Goal: Information Seeking & Learning: Learn about a topic

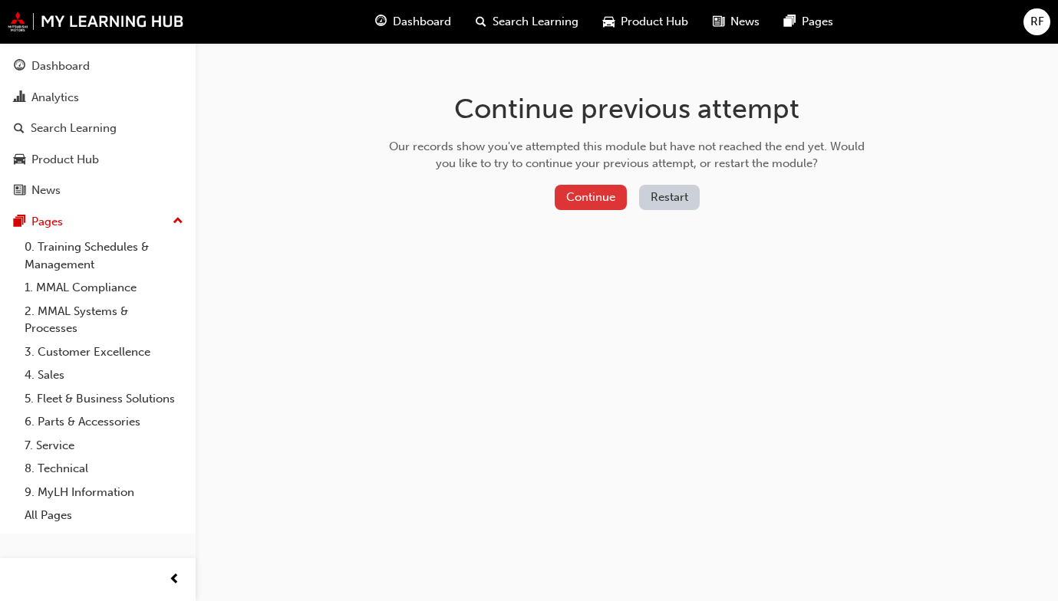
click at [597, 193] on button "Continue" at bounding box center [591, 197] width 72 height 25
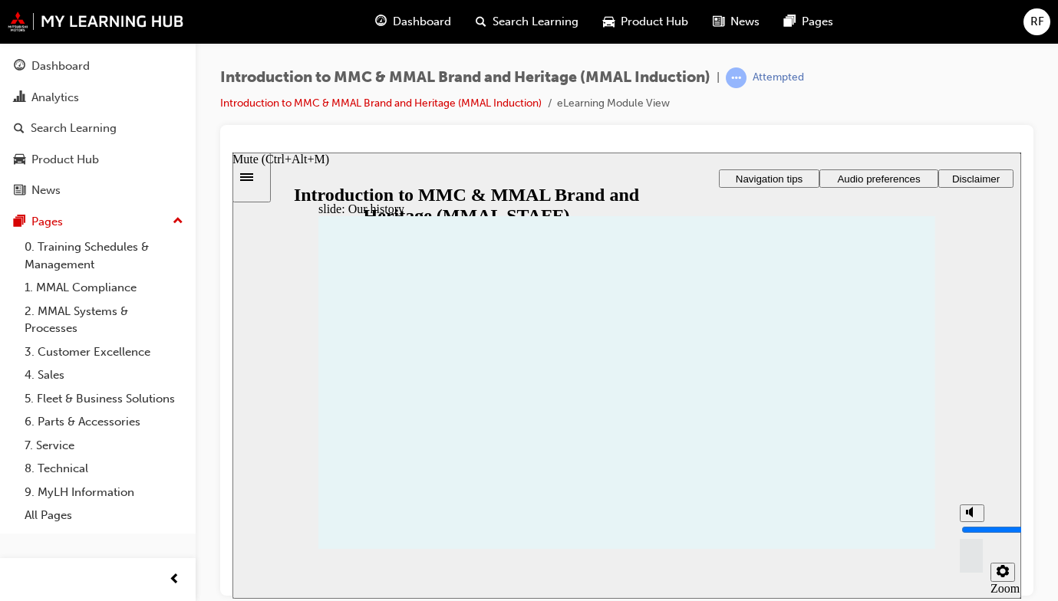
click at [971, 517] on polygon "Mute (Ctrl+Alt+M)" at bounding box center [971, 511] width 4 height 11
type input "0"
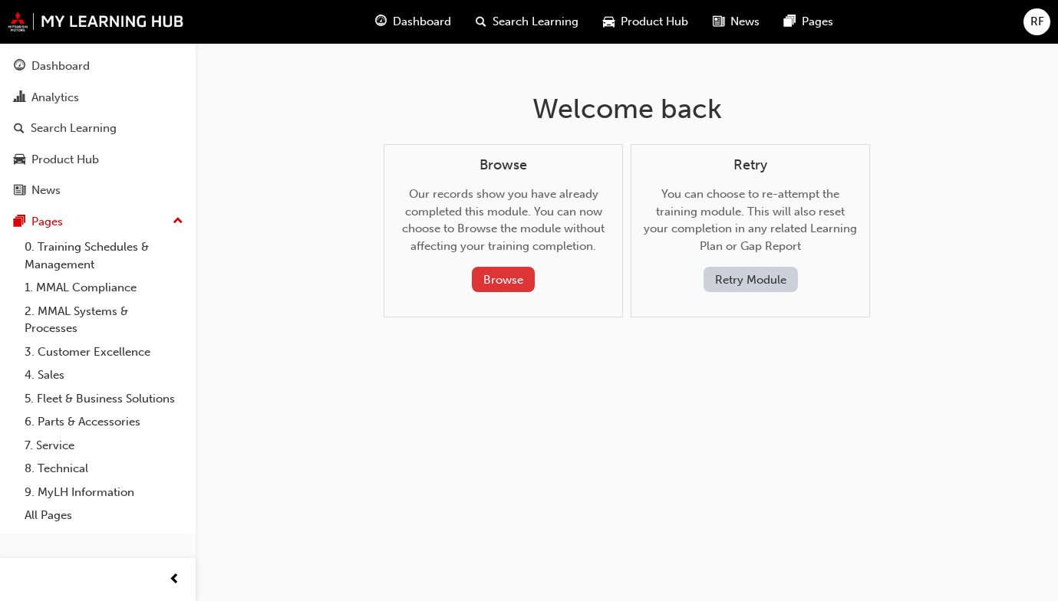
click at [506, 275] on button "Browse" at bounding box center [503, 279] width 63 height 25
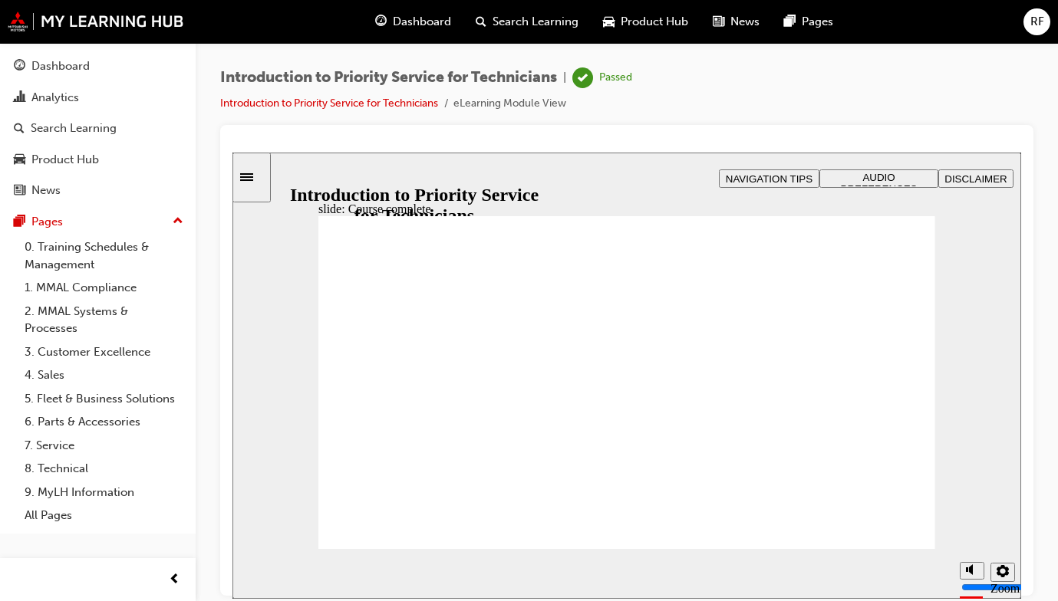
click at [253, 173] on icon "Sidebar Toggle" at bounding box center [246, 177] width 13 height 8
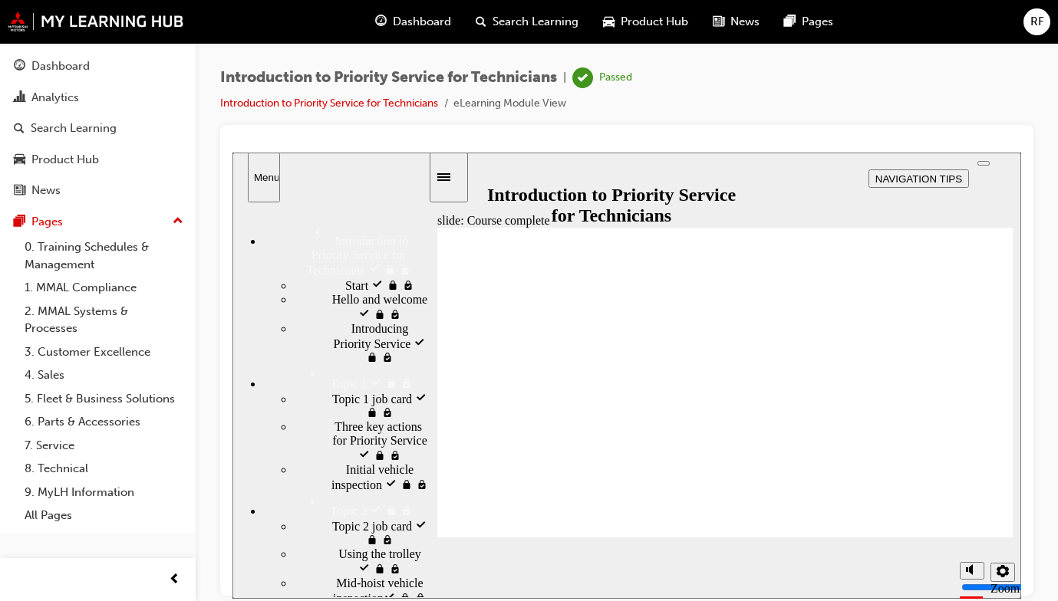
drag, startPoint x: 323, startPoint y: 428, endPoint x: 331, endPoint y: 424, distance: 8.6
click at [324, 420] on div "Topic 1 job card visited Topic 1 job card" at bounding box center [361, 404] width 134 height 29
click at [334, 461] on span "Three key actions ​for Priority Service visited" at bounding box center [381, 440] width 94 height 41
click at [962, 522] on button "Mute (Ctrl+Alt+M)" at bounding box center [971, 513] width 25 height 18
type input "0"
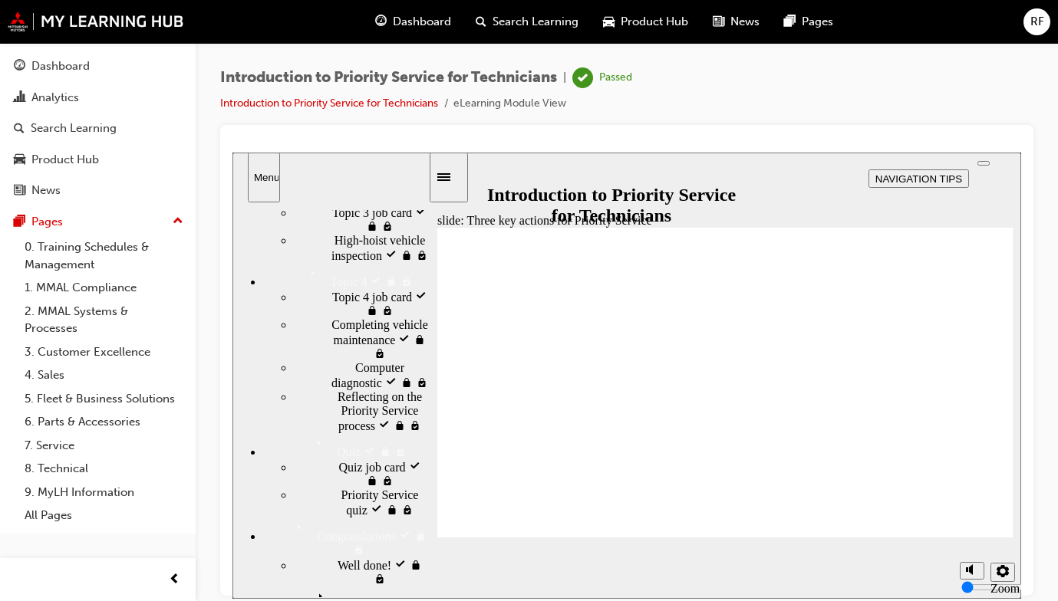
scroll to position [307, 0]
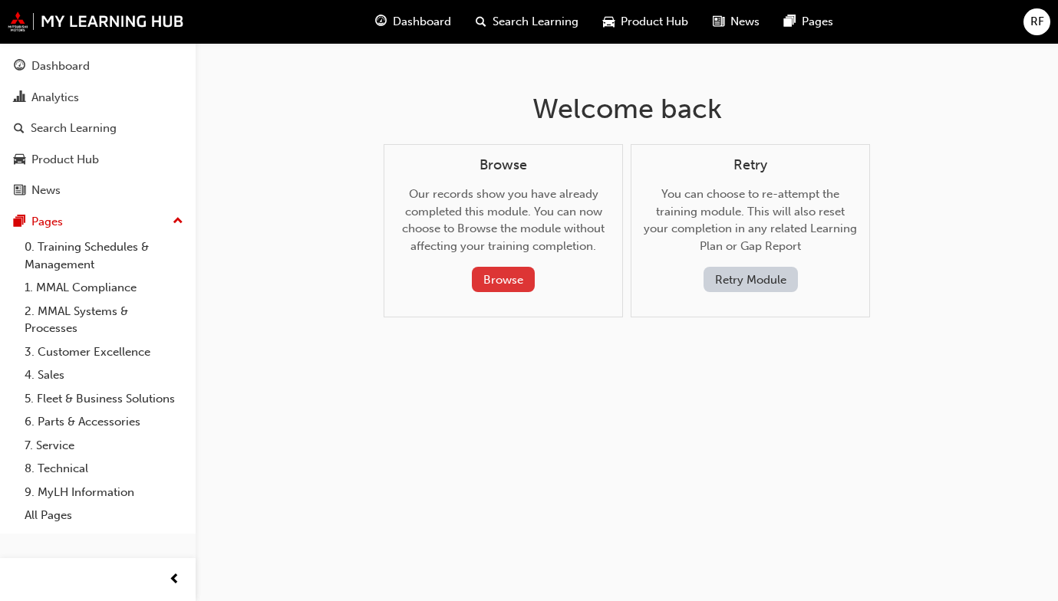
click at [500, 276] on button "Browse" at bounding box center [503, 279] width 63 height 25
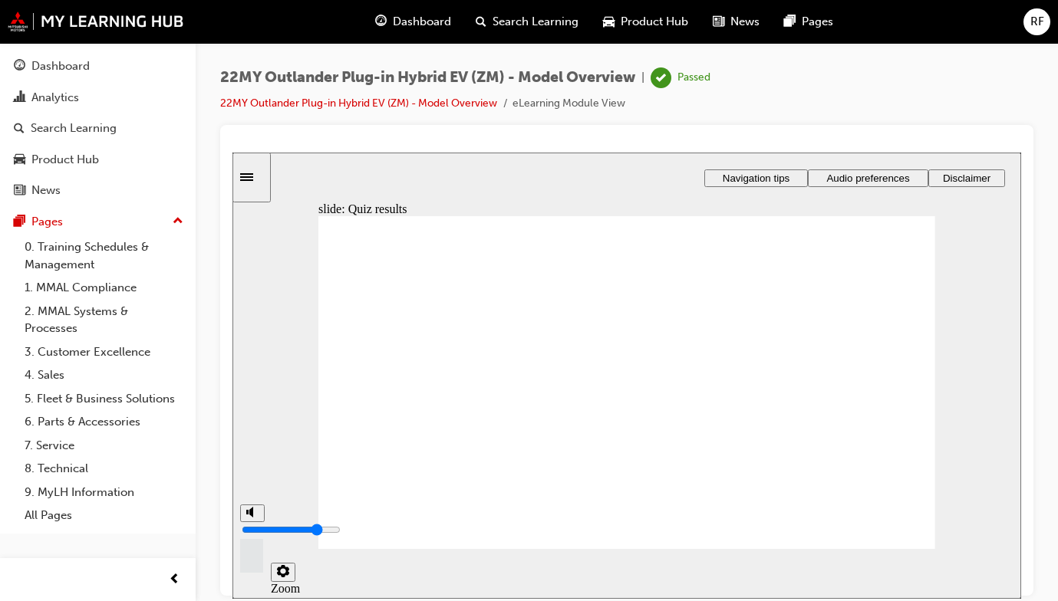
click at [251, 517] on polygon "volume" at bounding box center [251, 511] width 4 height 11
type input "0"
click at [255, 175] on icon "Sidebar Toggle" at bounding box center [251, 175] width 23 height 9
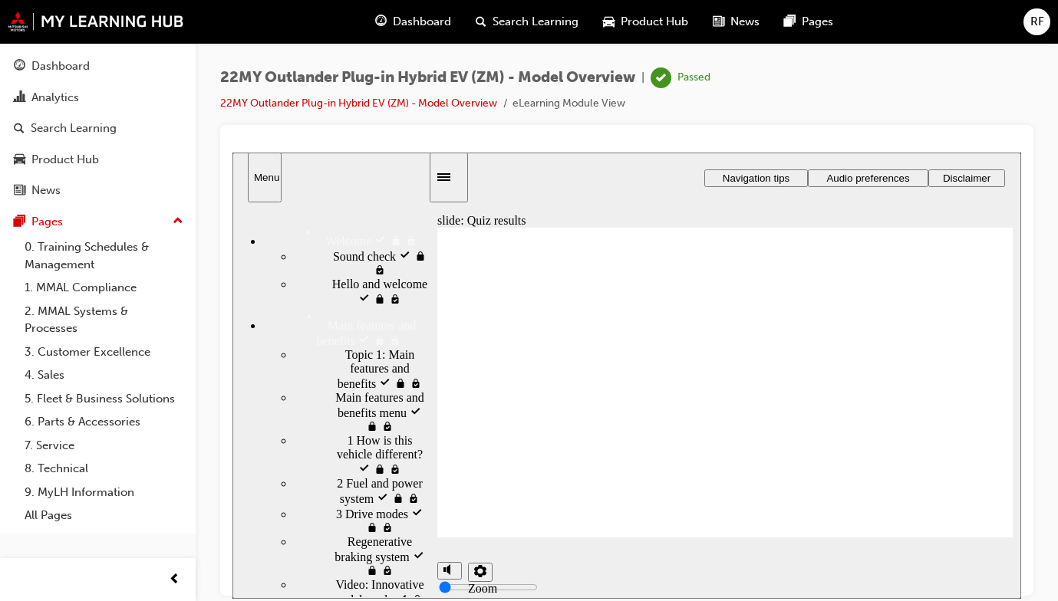
drag, startPoint x: 329, startPoint y: 420, endPoint x: 335, endPoint y: 411, distance: 11.1
click at [335, 421] on span "Main features and benefits menu visited" at bounding box center [381, 410] width 93 height 41
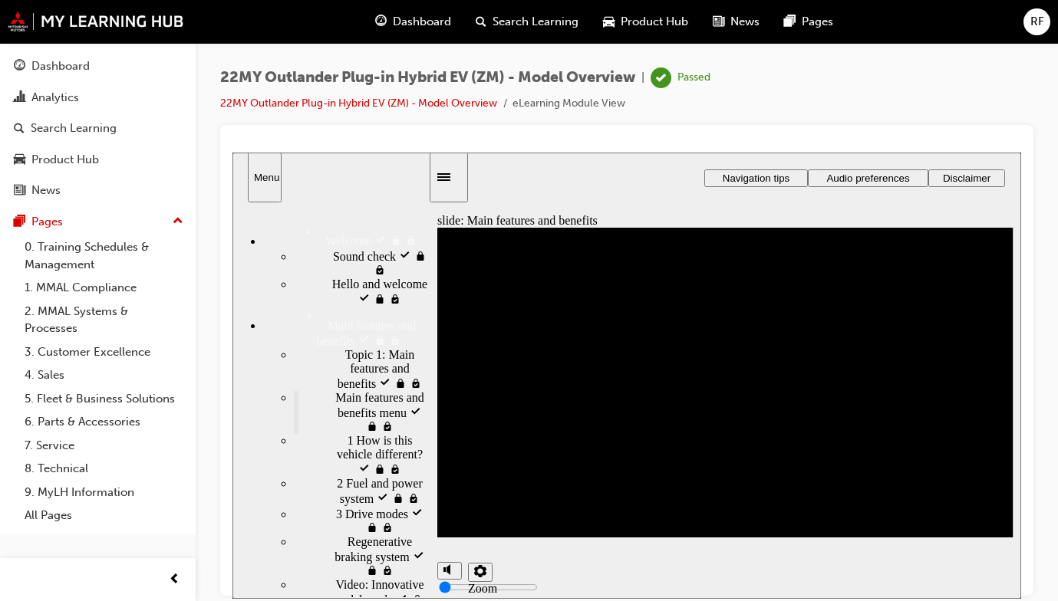
click at [308, 476] on div "1 How is this vehicle different? visited 1 How is this vehicle different?" at bounding box center [361, 454] width 134 height 43
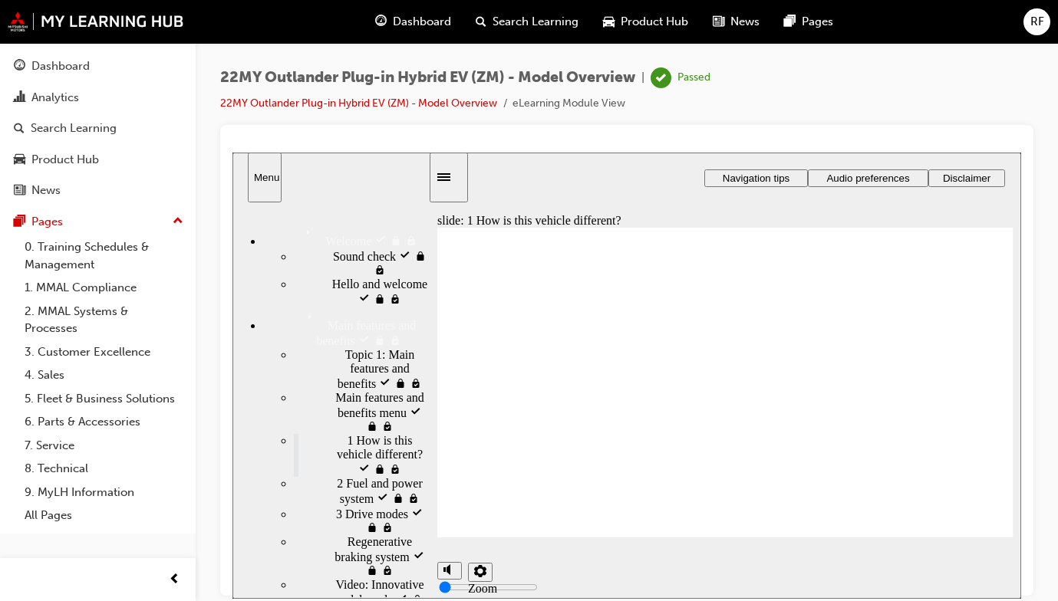
drag, startPoint x: 574, startPoint y: 439, endPoint x: 608, endPoint y: 444, distance: 34.8
drag, startPoint x: 211, startPoint y: 160, endPoint x: 171, endPoint y: 165, distance: 40.1
click at [211, 160] on div "22MY Outlander Plug-in Hybrid EV (ZM) - Model Overview | Passed 22MY Outlander …" at bounding box center [627, 303] width 862 height 520
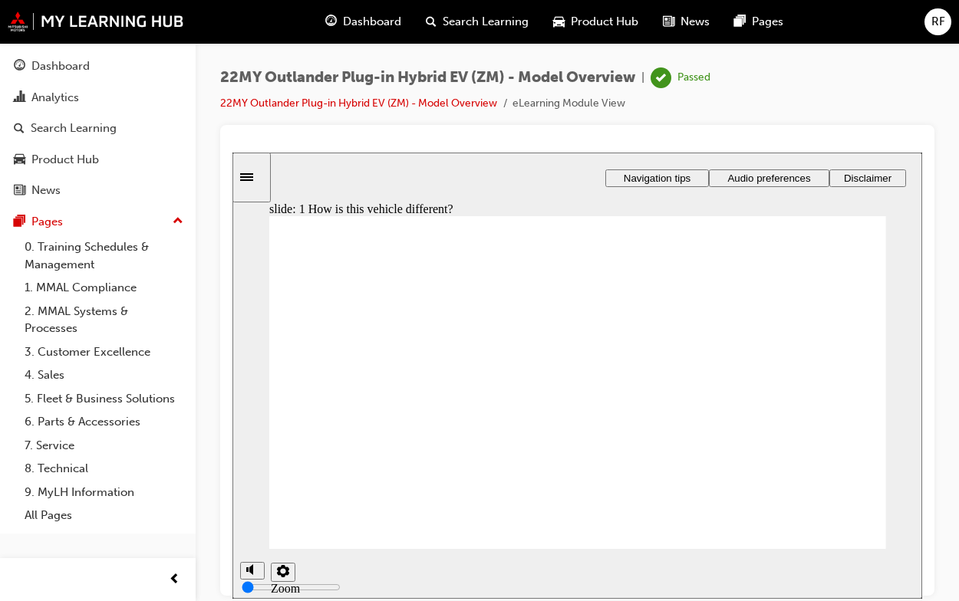
click at [589, 132] on div at bounding box center [577, 360] width 714 height 471
drag, startPoint x: 537, startPoint y: 416, endPoint x: 564, endPoint y: 403, distance: 30.2
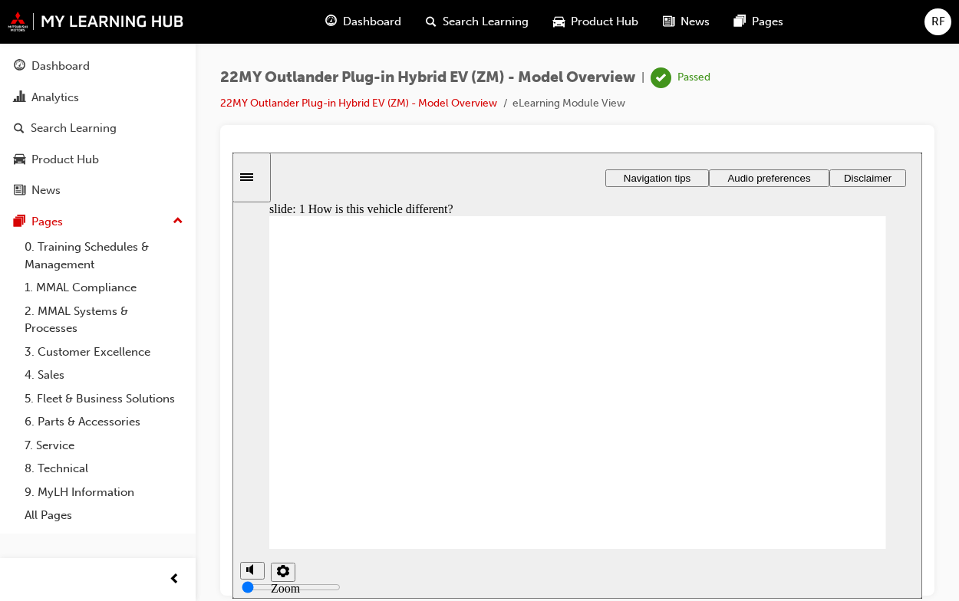
drag, startPoint x: 802, startPoint y: 491, endPoint x: 787, endPoint y: 485, distance: 16.3
drag, startPoint x: 643, startPoint y: 443, endPoint x: 694, endPoint y: 433, distance: 52.3
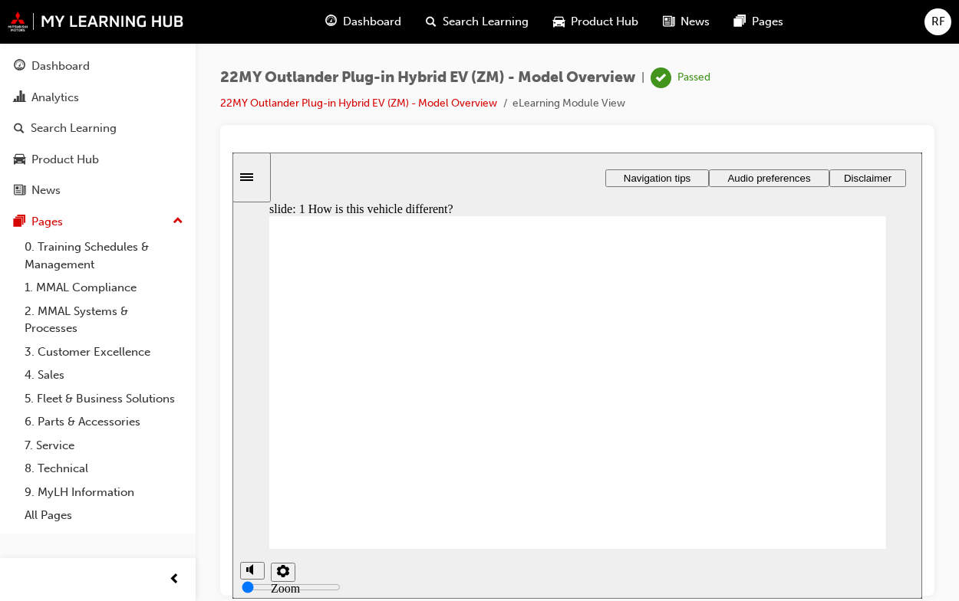
drag, startPoint x: 555, startPoint y: 489, endPoint x: 719, endPoint y: 462, distance: 166.3
click at [587, 489] on div "Battery Electric These vehicles rely solely on electricity to drive and have an…" at bounding box center [577, 389] width 617 height 347
drag, startPoint x: 522, startPoint y: 481, endPoint x: 683, endPoint y: 466, distance: 161.0
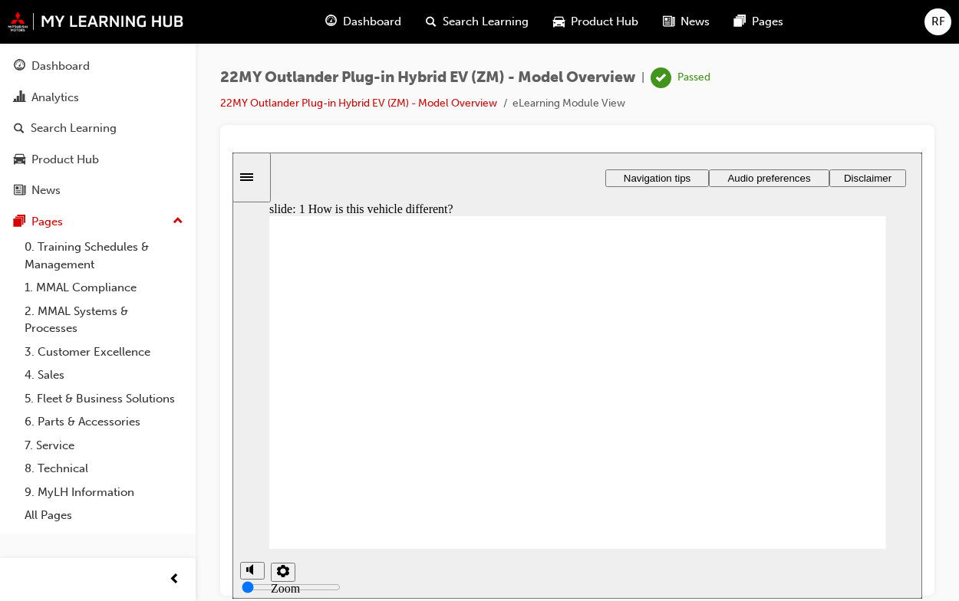
drag, startPoint x: 742, startPoint y: 444, endPoint x: 758, endPoint y: 445, distance: 16.1
drag, startPoint x: 633, startPoint y: 492, endPoint x: 600, endPoint y: 472, distance: 38.9
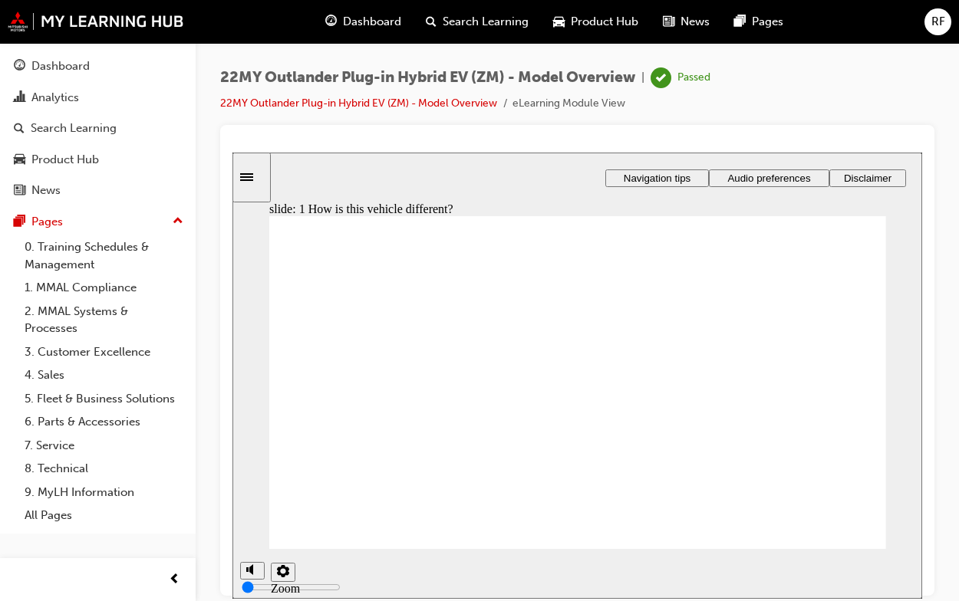
drag, startPoint x: 812, startPoint y: 491, endPoint x: 374, endPoint y: 467, distance: 439.3
drag, startPoint x: 390, startPoint y: 434, endPoint x: 402, endPoint y: 434, distance: 12.3
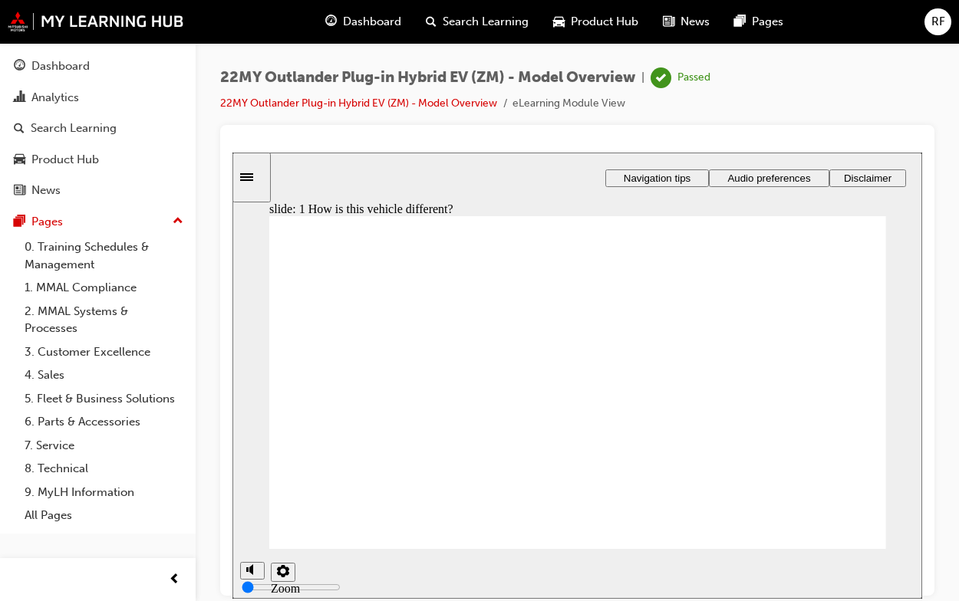
drag, startPoint x: 647, startPoint y: 447, endPoint x: 518, endPoint y: 449, distance: 128.1
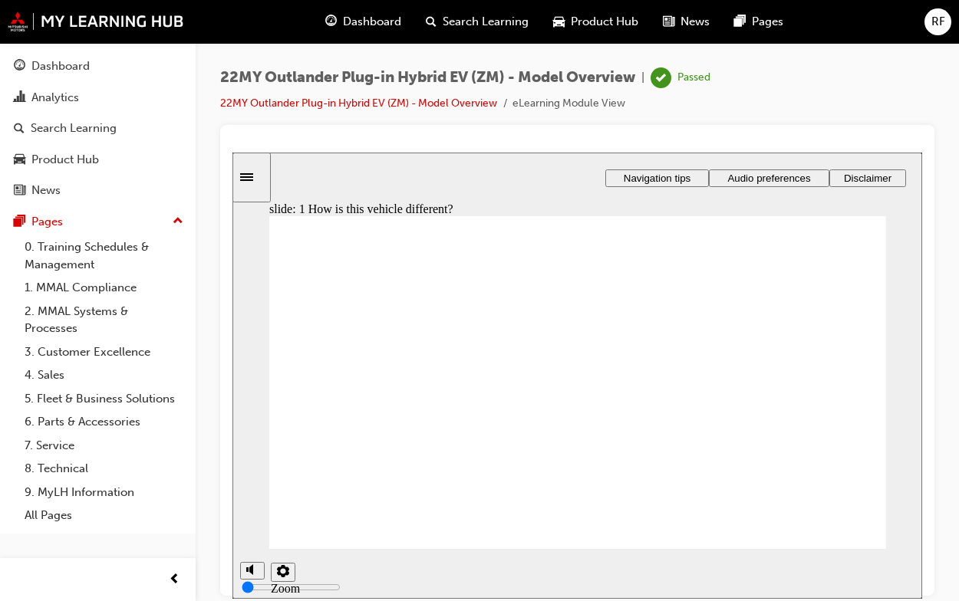
drag, startPoint x: 820, startPoint y: 484, endPoint x: 808, endPoint y: 482, distance: 11.7
drag, startPoint x: 533, startPoint y: 499, endPoint x: 734, endPoint y: 454, distance: 205.8
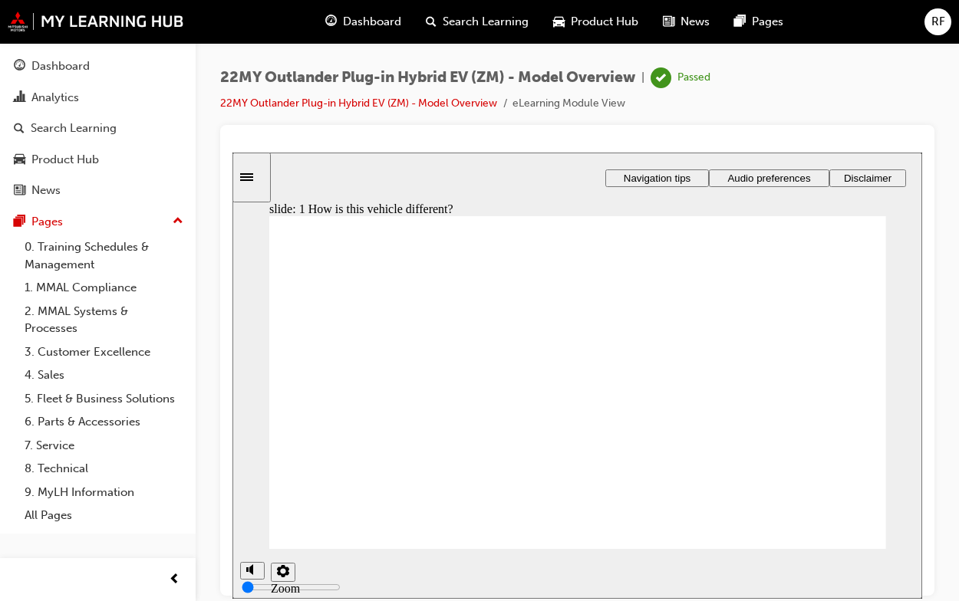
drag, startPoint x: 344, startPoint y: 406, endPoint x: 408, endPoint y: 403, distance: 63.8
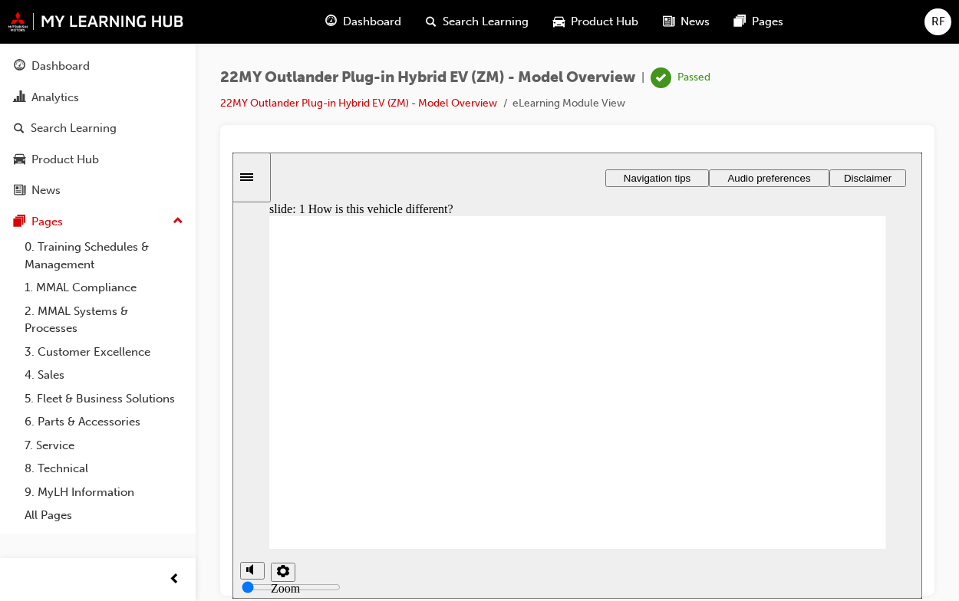
drag, startPoint x: 621, startPoint y: 446, endPoint x: 635, endPoint y: 436, distance: 17.0
